Goal: Task Accomplishment & Management: Manage account settings

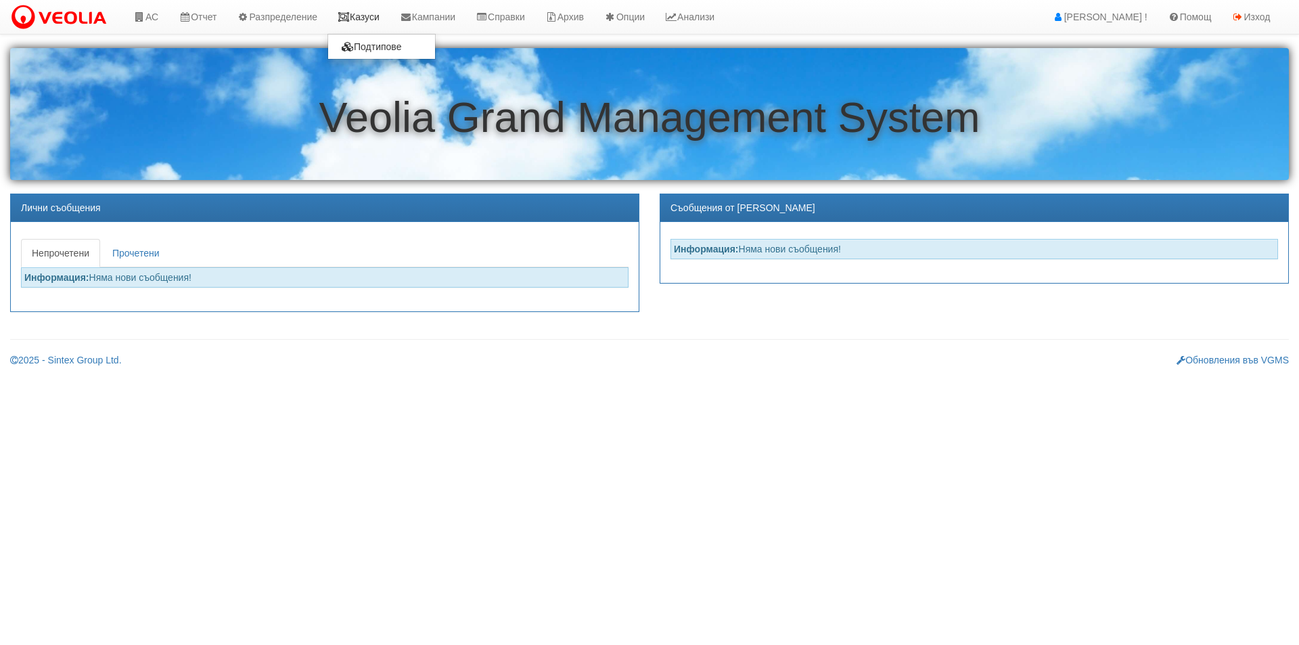
click at [359, 23] on link "Казуси" at bounding box center [358, 17] width 62 height 34
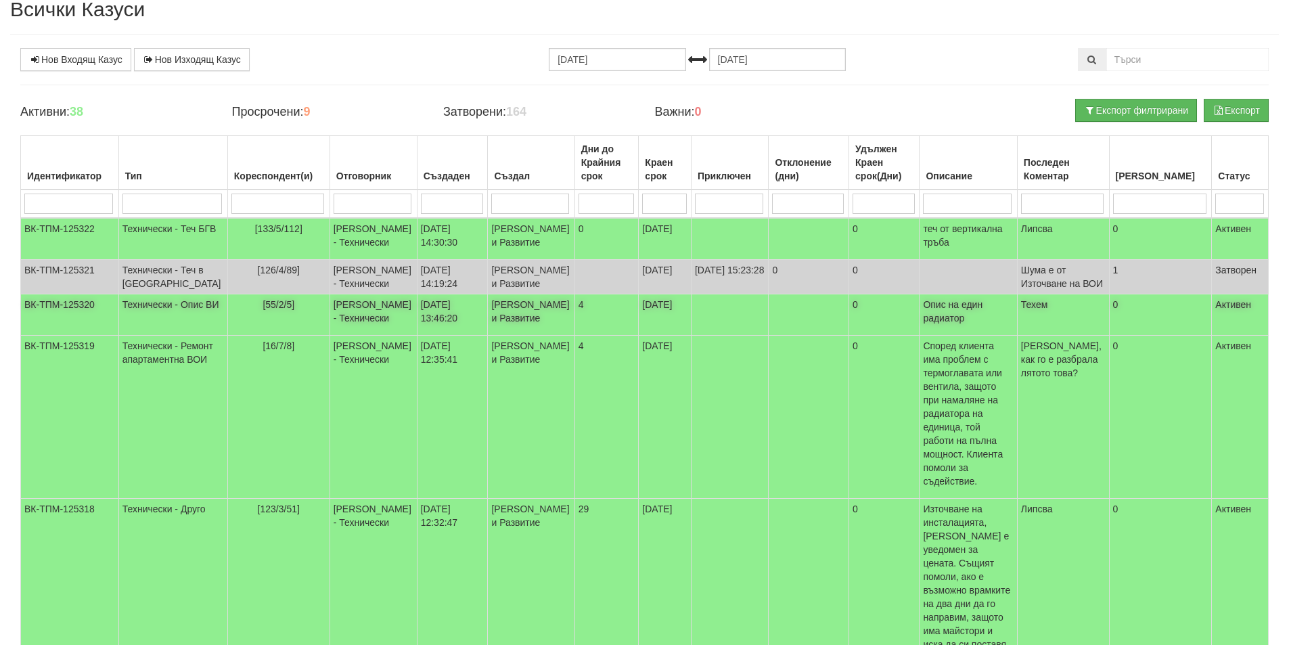
scroll to position [135, 0]
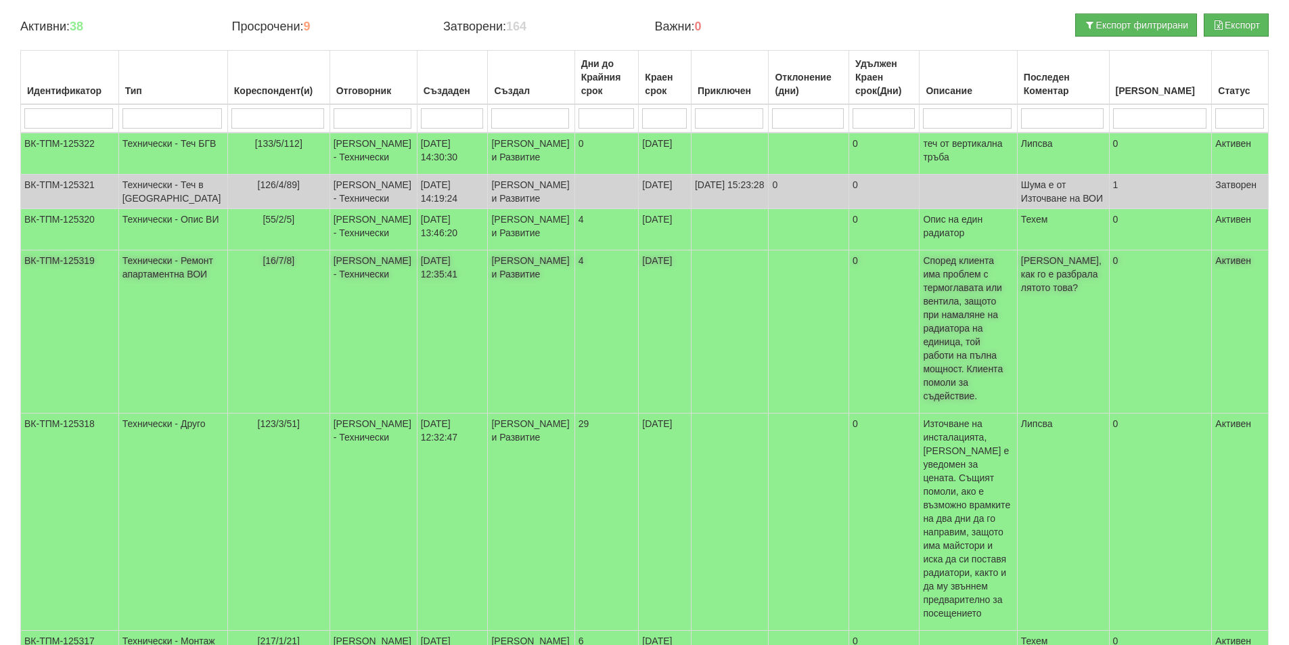
click at [330, 364] on td "Бойко Петков - Технически" at bounding box center [373, 331] width 87 height 163
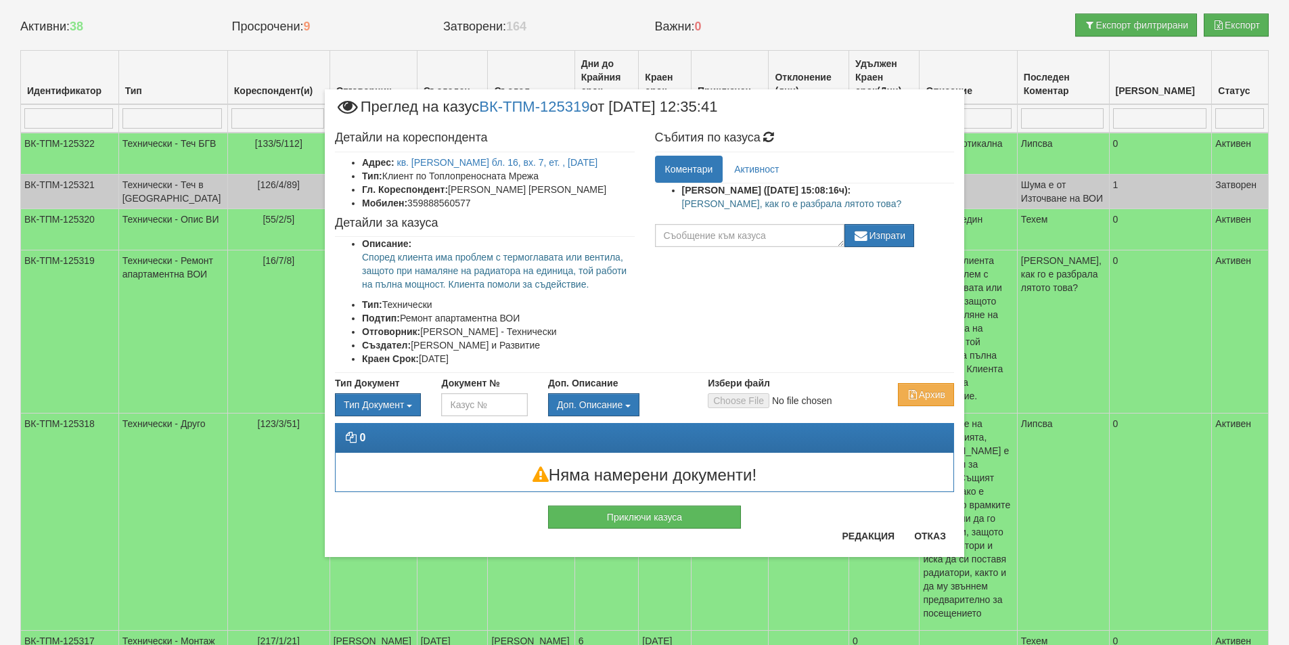
click at [926, 519] on div "Приключи казуса" at bounding box center [644, 510] width 639 height 37
click at [932, 528] on div "Приключи казуса" at bounding box center [644, 510] width 639 height 37
click at [943, 532] on button "Отказ" at bounding box center [930, 536] width 48 height 22
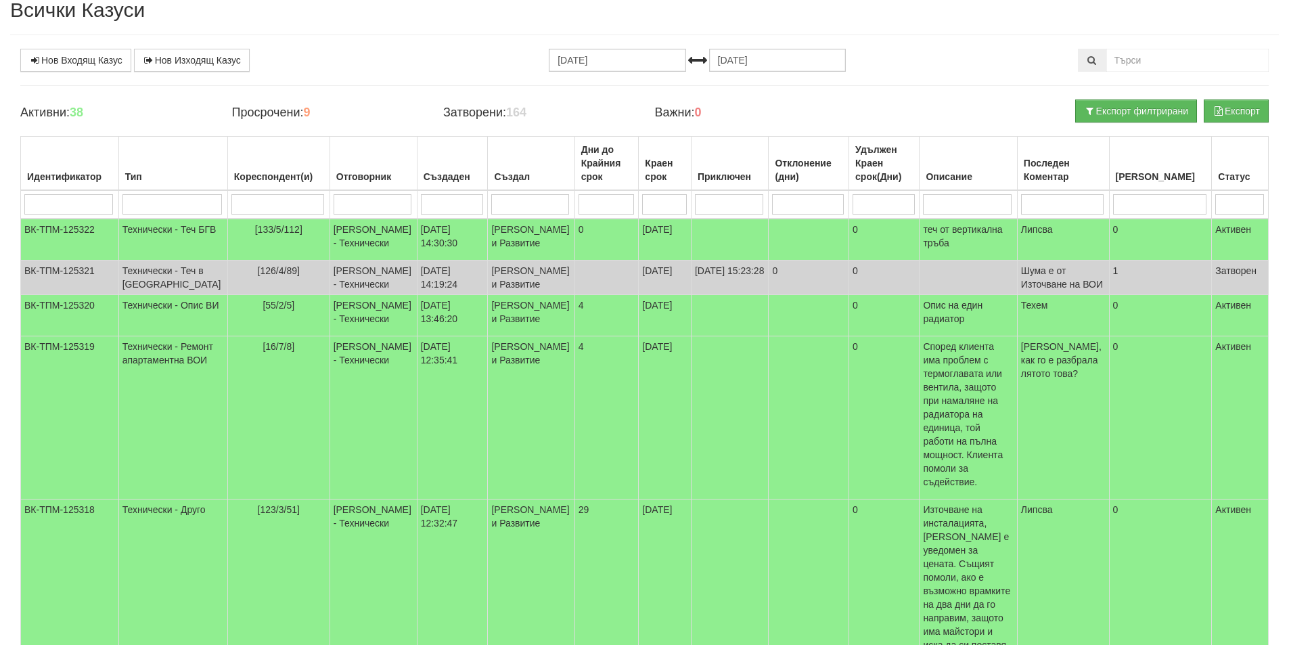
scroll to position [0, 0]
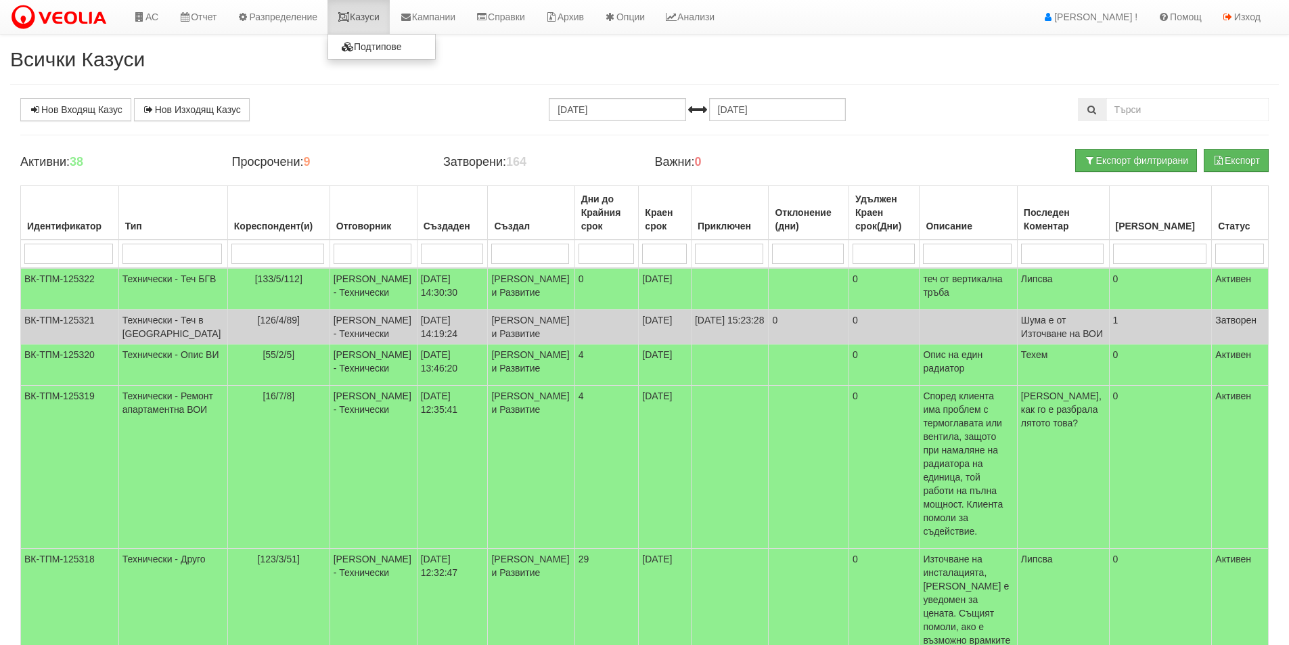
click at [367, 20] on link "Казуси" at bounding box center [358, 17] width 62 height 34
click at [387, 20] on link "Казуси" at bounding box center [358, 17] width 62 height 34
click at [152, 30] on link "АС" at bounding box center [145, 17] width 45 height 34
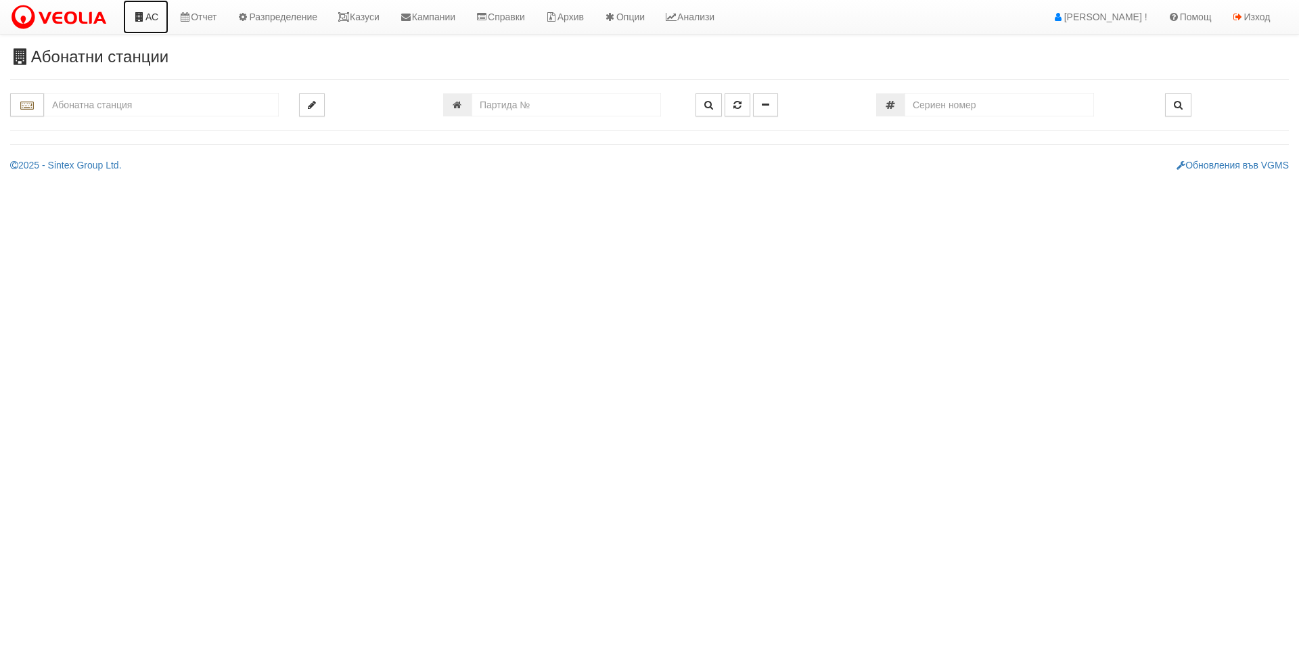
click at [149, 24] on link "АС" at bounding box center [145, 17] width 45 height 34
click at [350, 18] on icon at bounding box center [344, 16] width 12 height 9
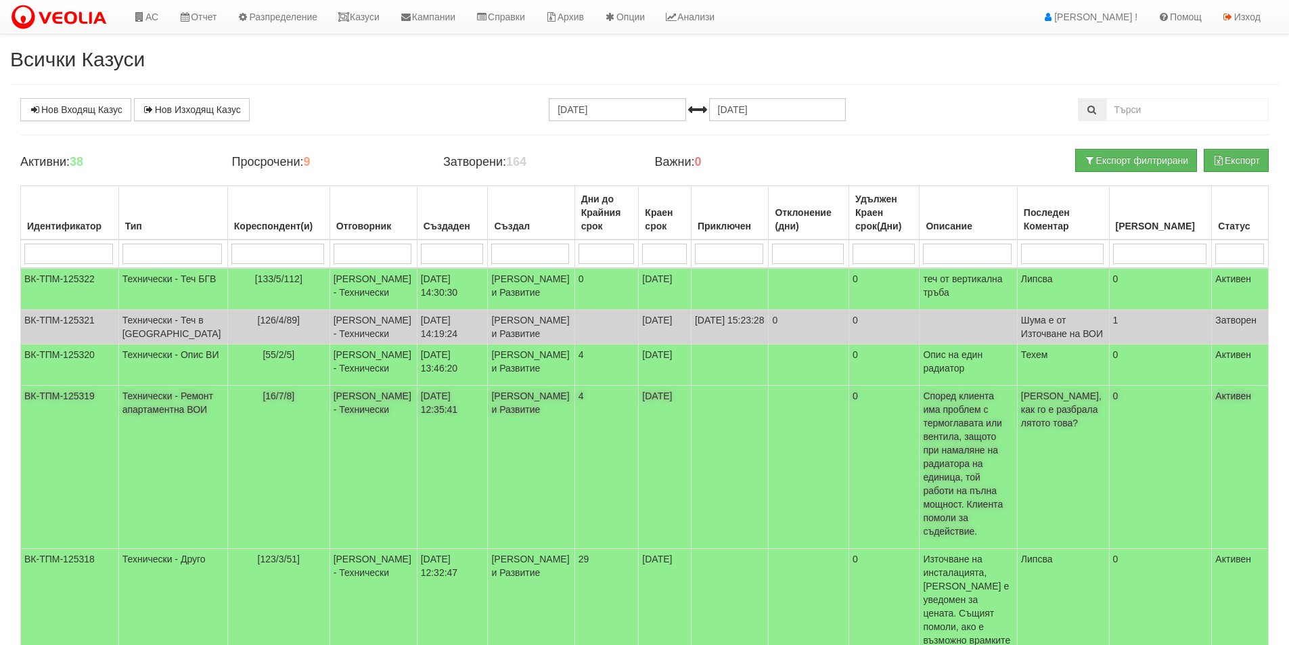
click at [769, 491] on td at bounding box center [809, 467] width 81 height 163
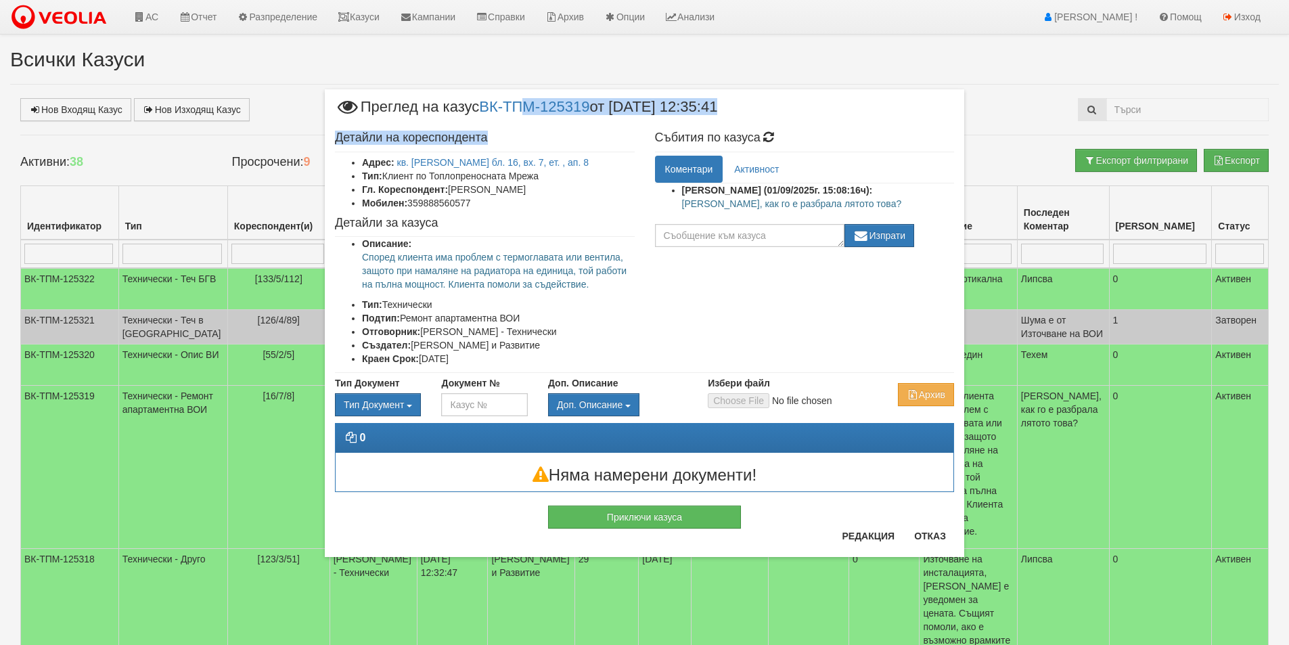
drag, startPoint x: 597, startPoint y: 128, endPoint x: 576, endPoint y: 150, distance: 30.6
click at [530, 115] on div "× Преглед на казус ВК-ТПМ-125319 от 01/09/2025 12:35:41 Детайли на кореспондент…" at bounding box center [644, 323] width 639 height 468
click at [576, 150] on div "Детайли на кореспондента Адрес: кв. Орхид Хилс бл. 16, вх. 7, ет. , ап. 8 Тип: …" at bounding box center [485, 249] width 320 height 248
drag, startPoint x: 601, startPoint y: 104, endPoint x: 490, endPoint y: 106, distance: 111.0
click at [490, 106] on span "Преглед на казус ВК-ТПМ-125319 от 01/09/2025 12:35:41" at bounding box center [526, 111] width 382 height 25
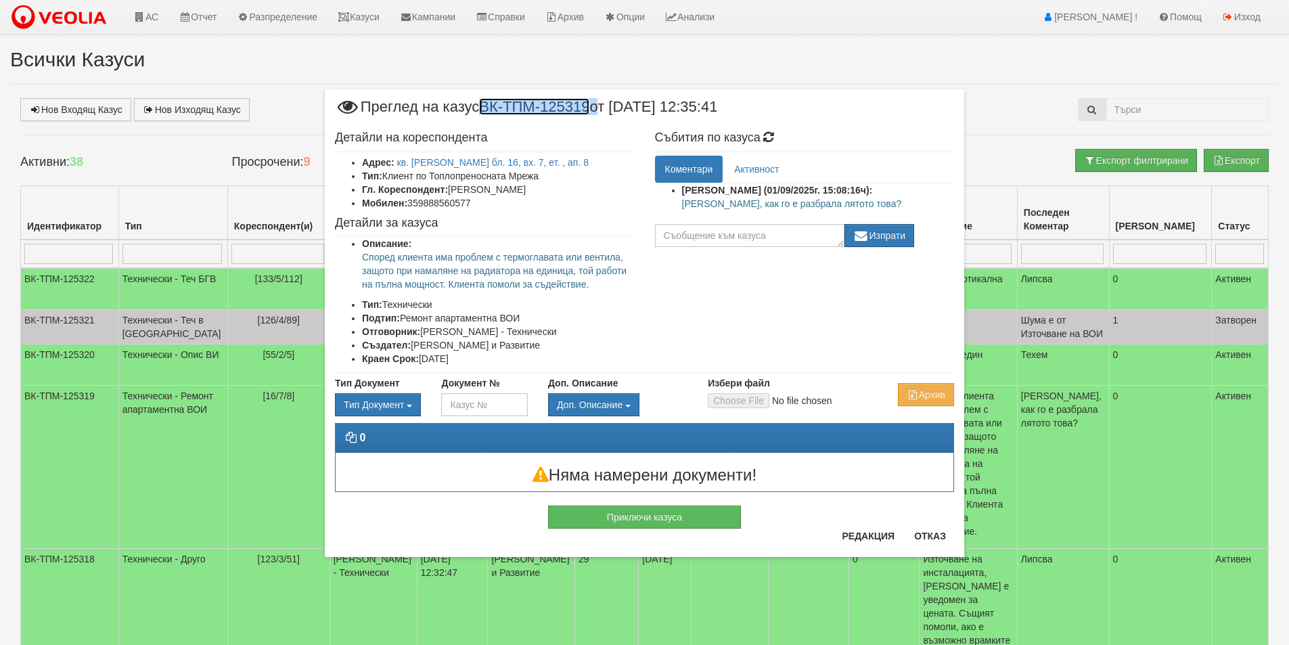
copy span "ВК-ТПМ-125319"
click at [367, 9] on div "× Преглед на казус ВК-ТПМ-125319 от 01/09/2025 12:35:41 Детайли на кореспондент…" at bounding box center [645, 295] width 660 height 591
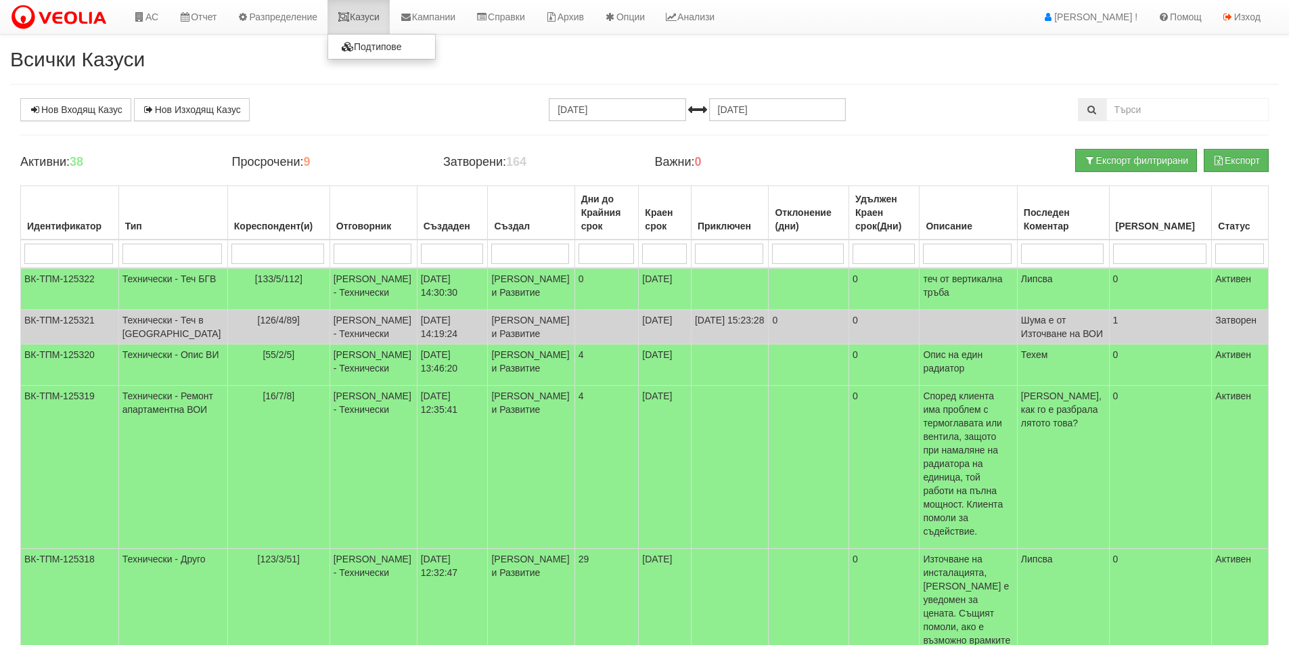
click at [365, 13] on link "Казуси" at bounding box center [358, 17] width 62 height 34
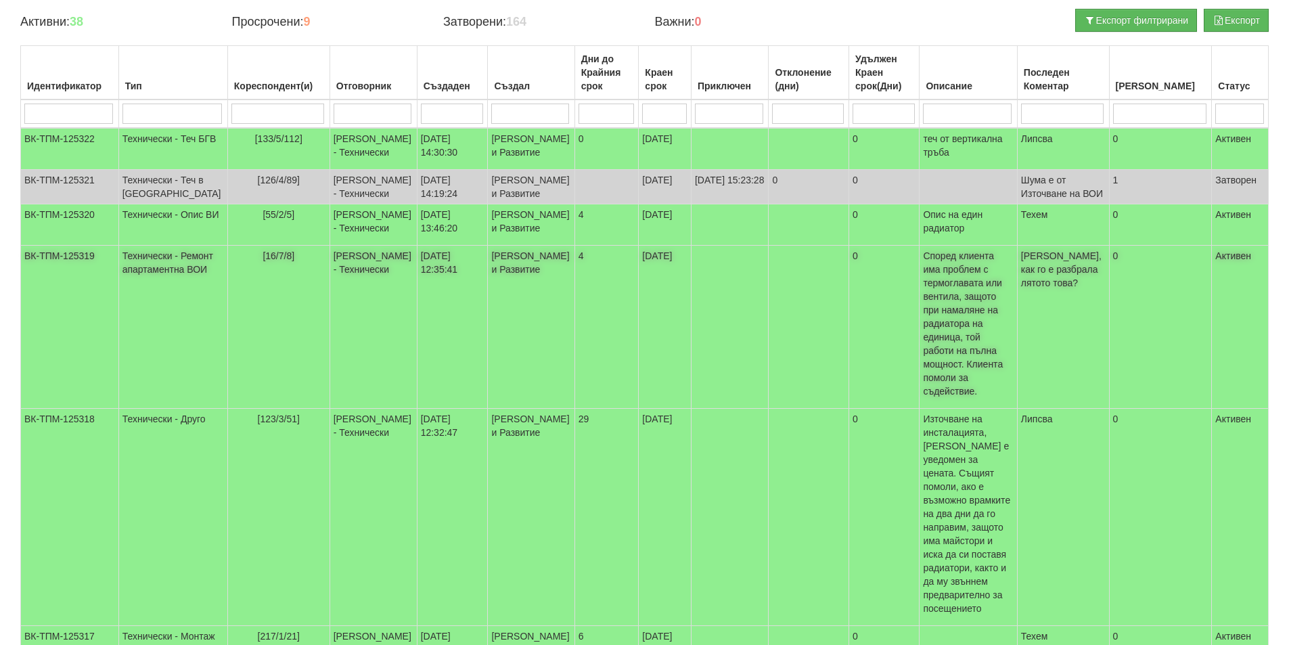
scroll to position [271, 0]
